Goal: Transaction & Acquisition: Download file/media

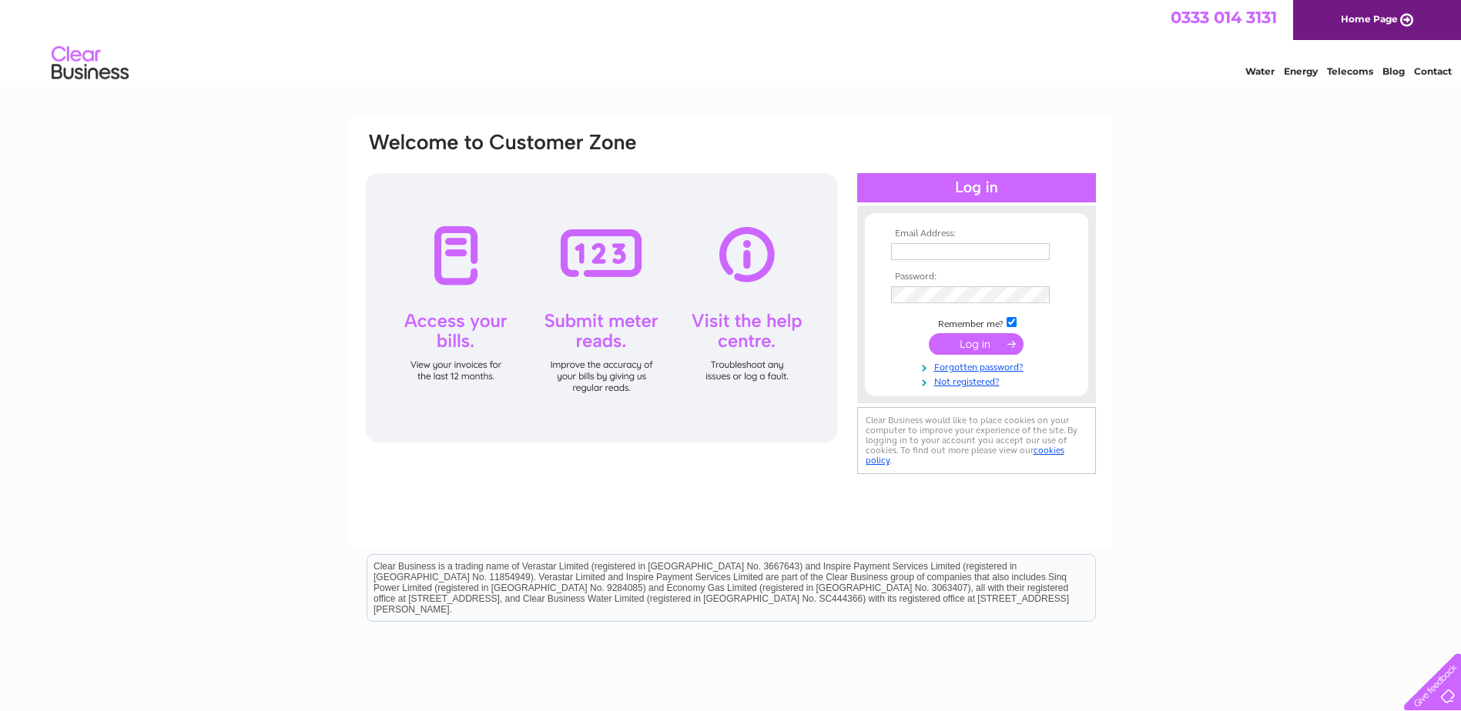
type input "reception@opito.com"
click at [973, 339] on input "submit" at bounding box center [976, 344] width 95 height 22
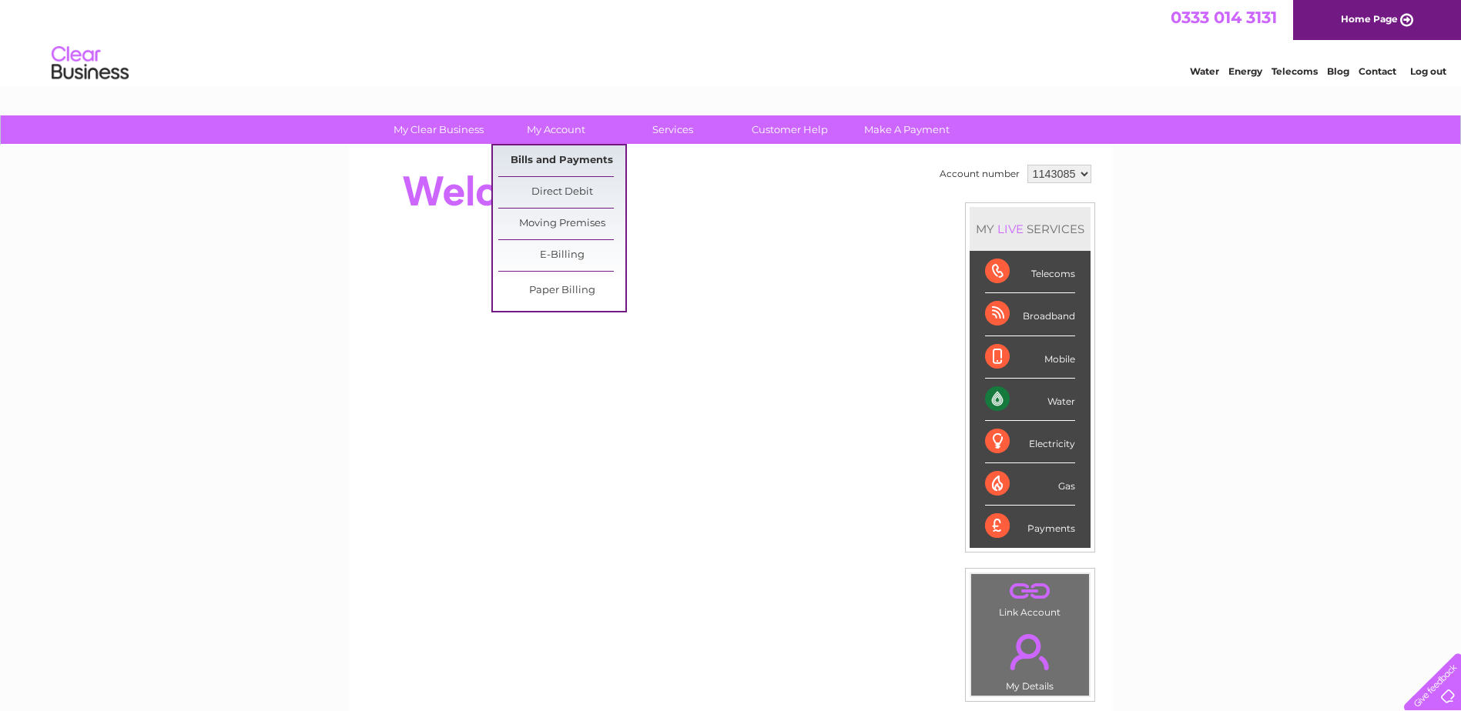
click at [525, 157] on link "Bills and Payments" at bounding box center [561, 161] width 127 height 31
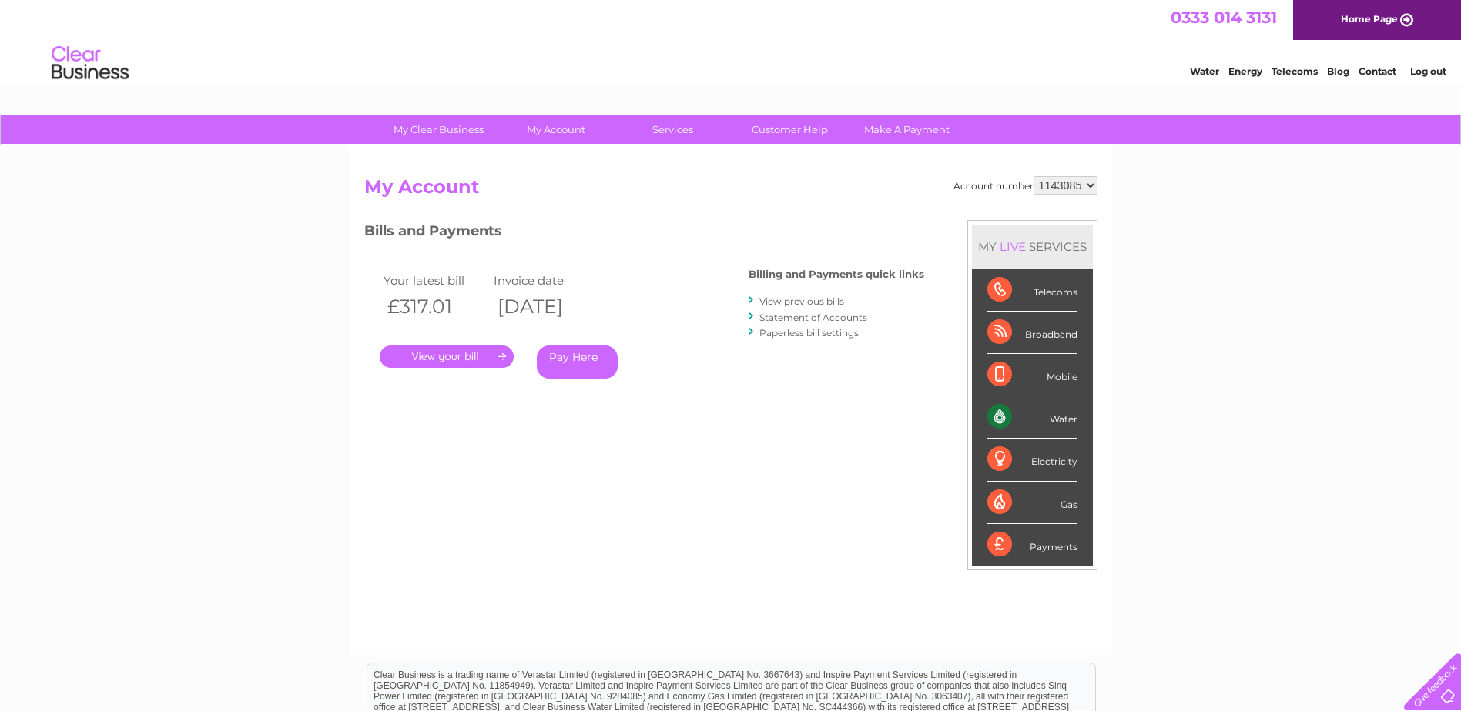
click at [483, 354] on link "." at bounding box center [447, 357] width 134 height 22
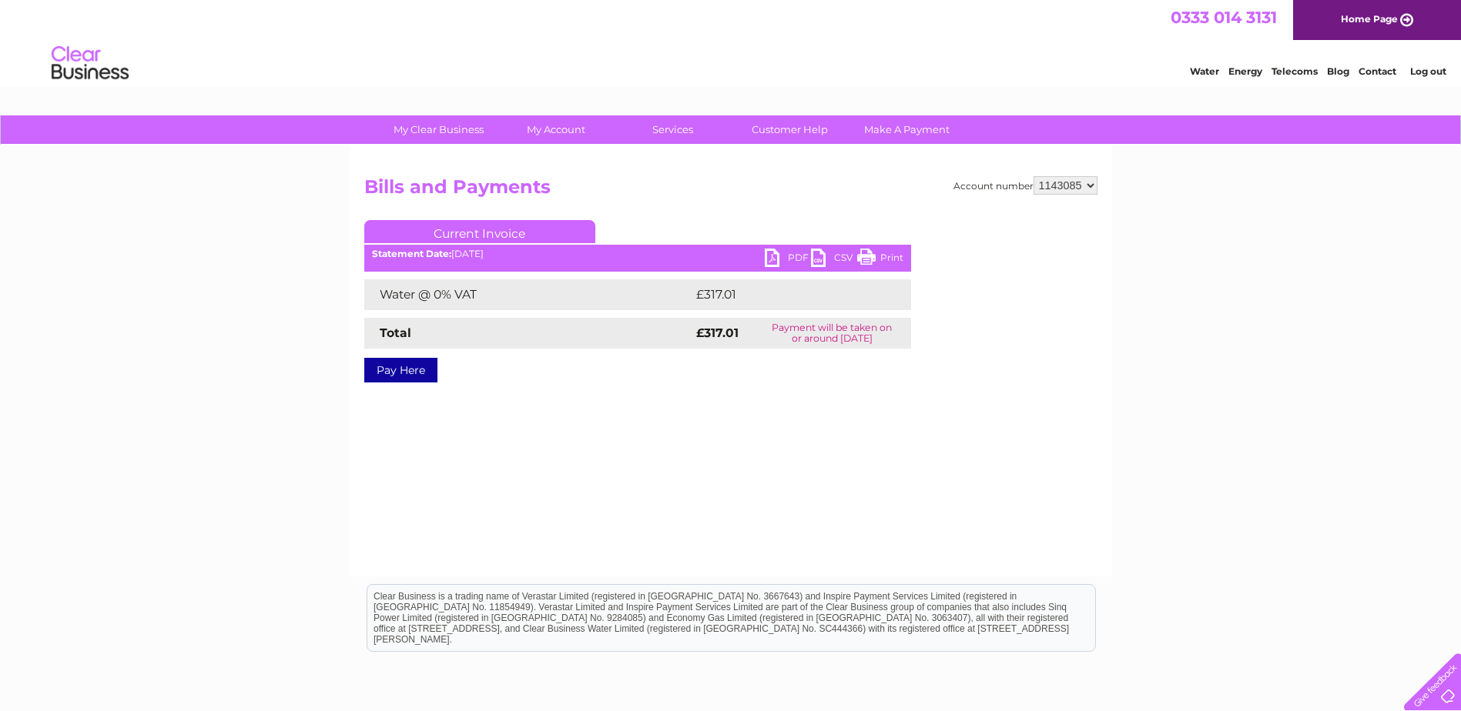
click at [796, 253] on link "PDF" at bounding box center [788, 260] width 46 height 22
